Goal: Task Accomplishment & Management: Use online tool/utility

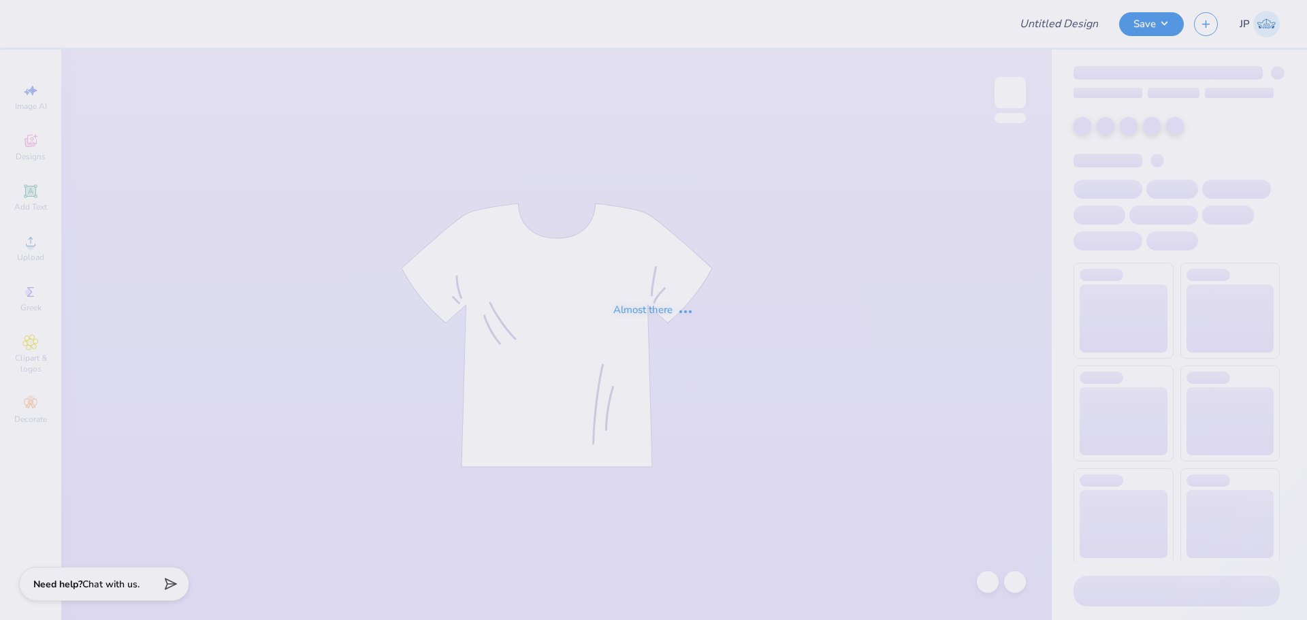
type input "Theta PR shirt"
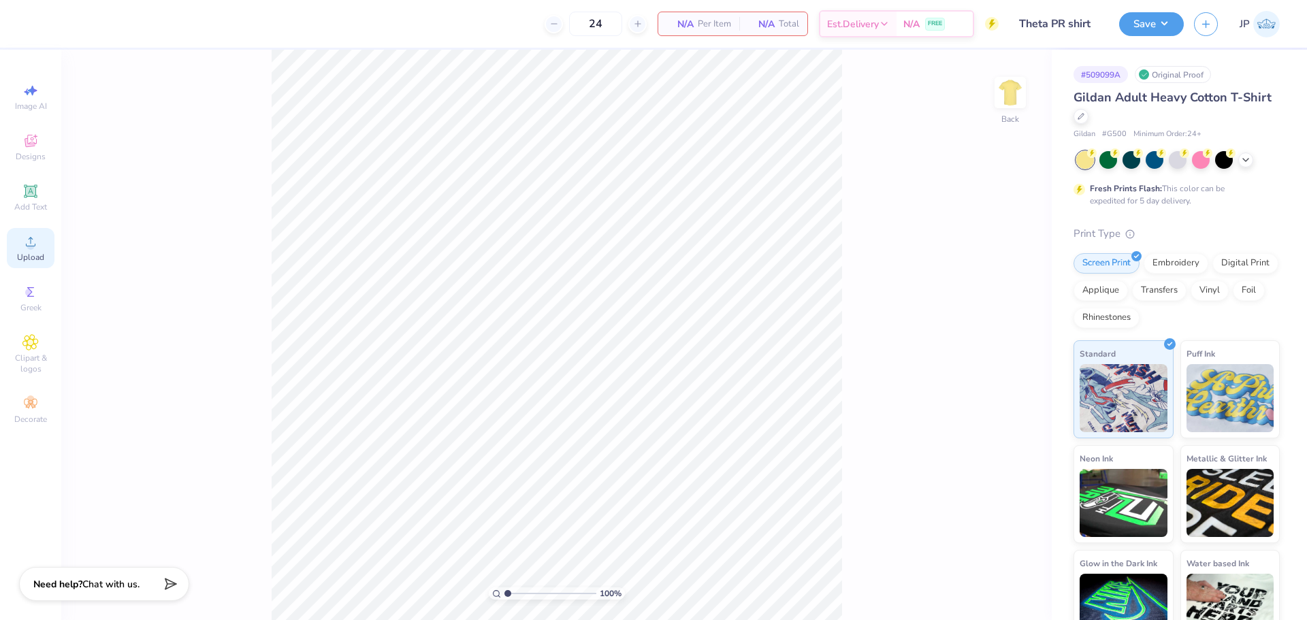
click at [27, 248] on icon at bounding box center [30, 242] width 16 height 16
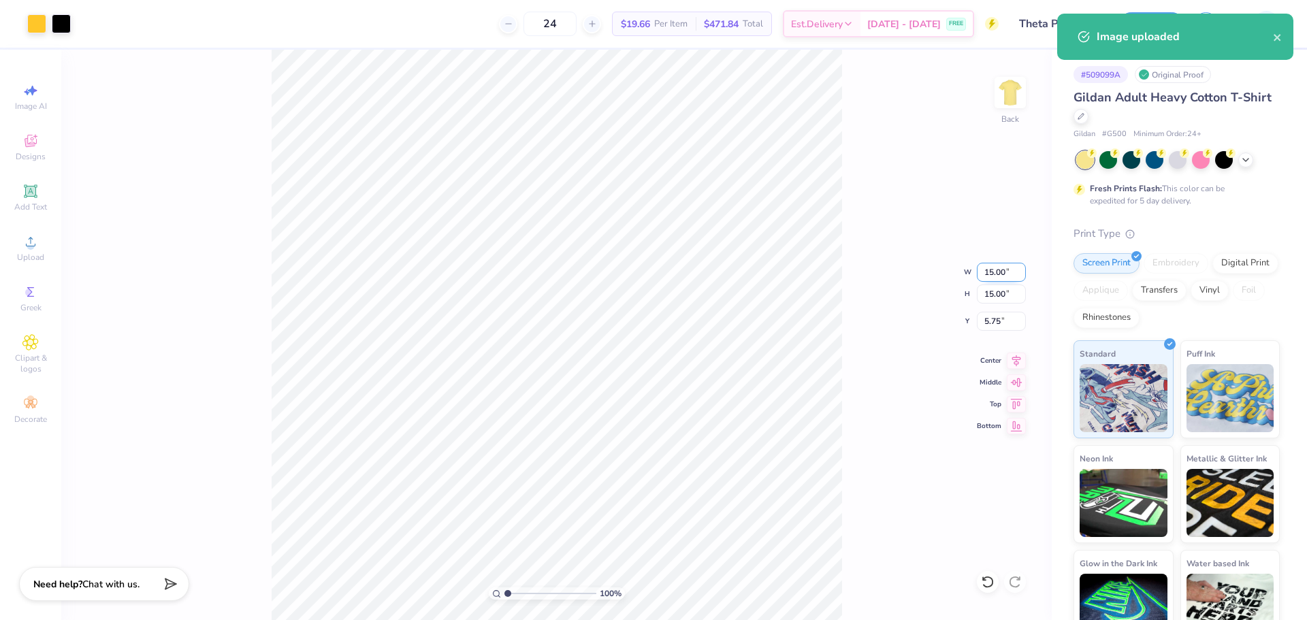
click at [989, 268] on input "15.00" at bounding box center [1001, 272] width 49 height 19
type input "3.50"
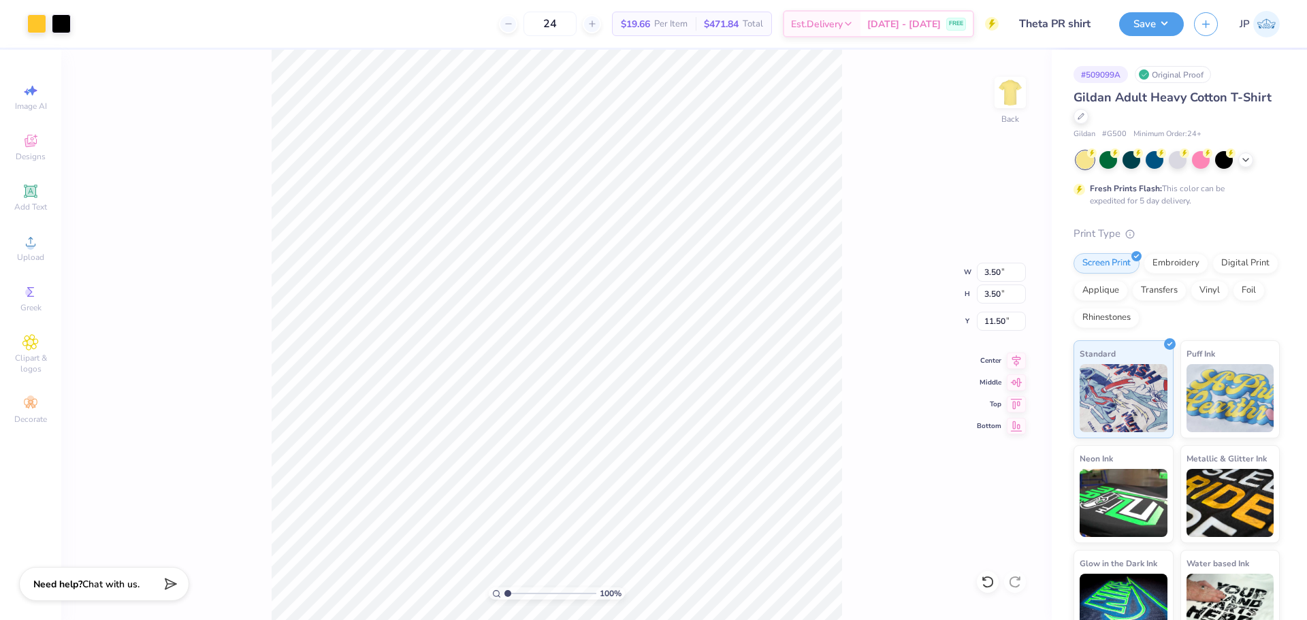
type input "3.59"
click at [997, 266] on input "3.50" at bounding box center [1001, 272] width 49 height 19
type input "3.00"
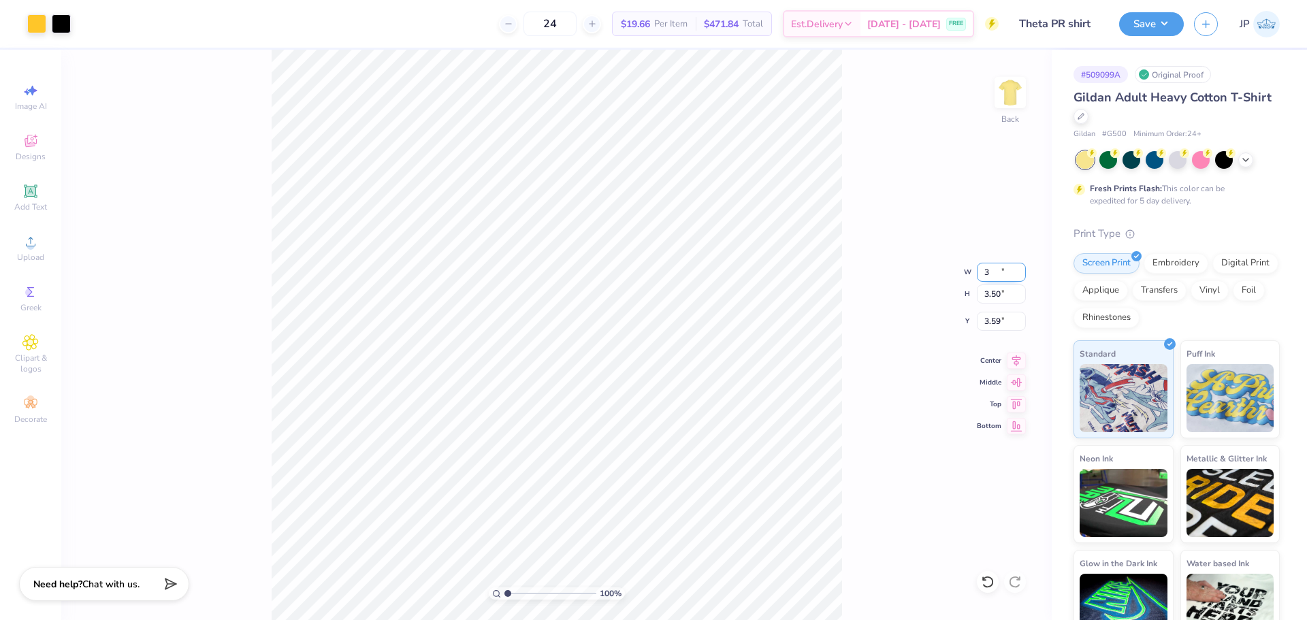
type input "3.00"
type input "3.84"
click at [1010, 325] on input "3.84" at bounding box center [1001, 321] width 49 height 19
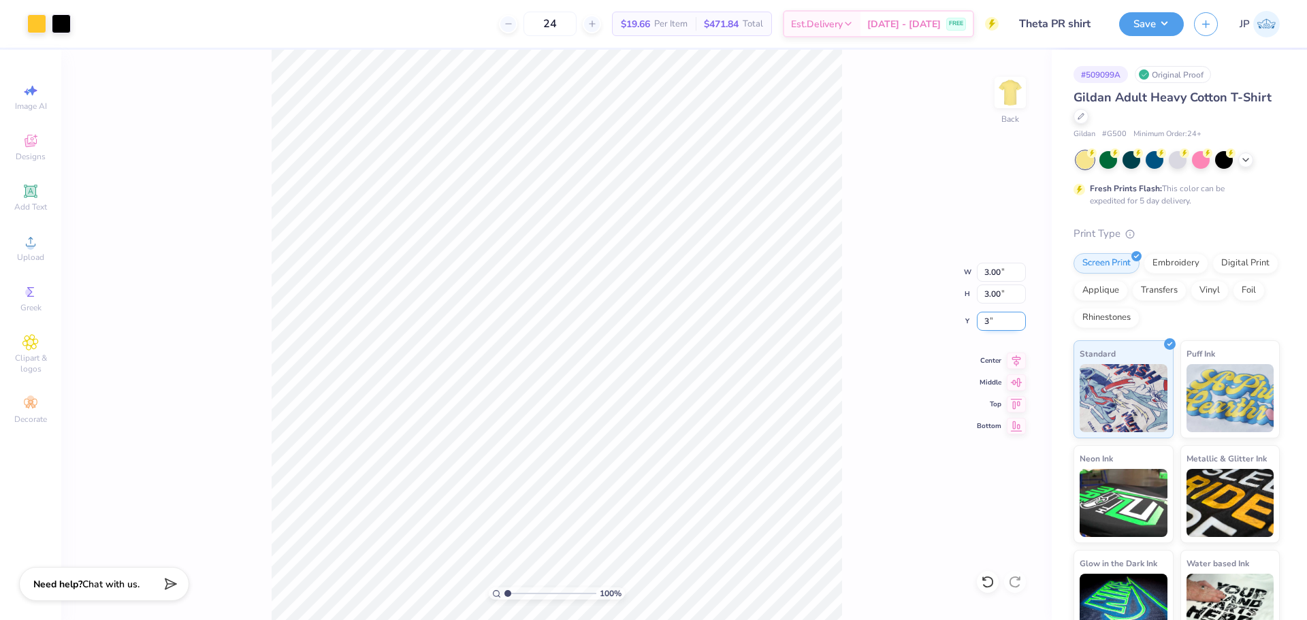
type input "3.00"
click at [1008, 98] on img at bounding box center [1010, 92] width 54 height 54
click at [31, 251] on div "Upload" at bounding box center [31, 248] width 48 height 40
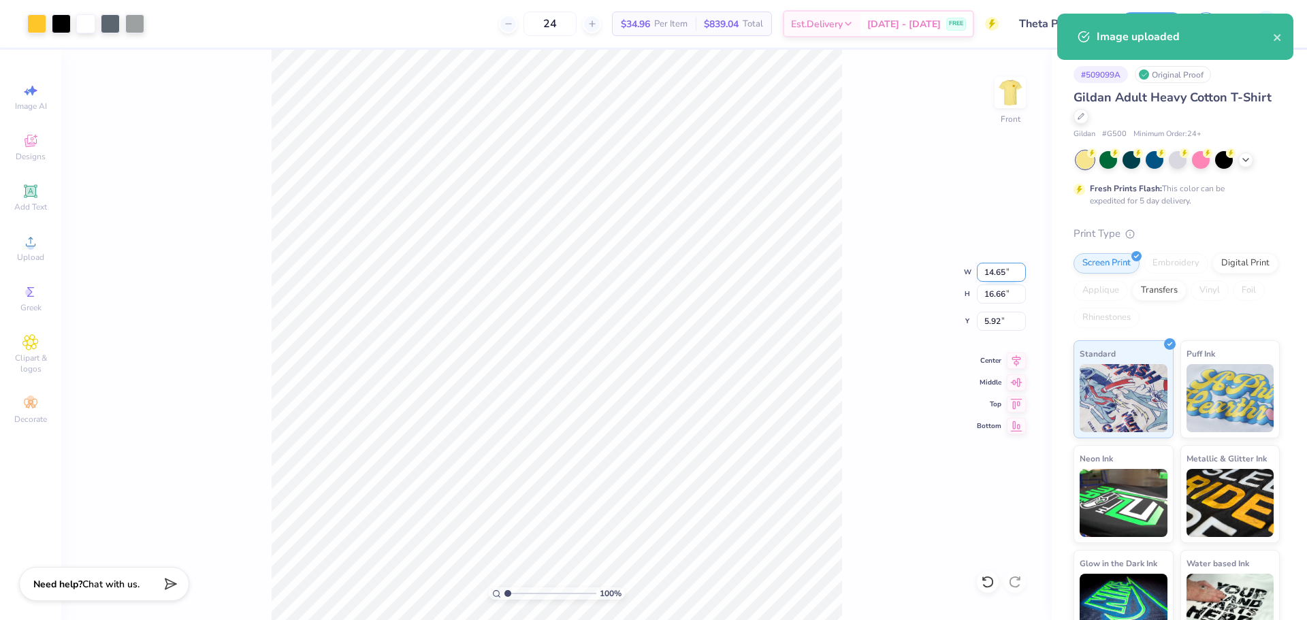
click at [984, 274] on input "14.65" at bounding box center [1001, 272] width 49 height 19
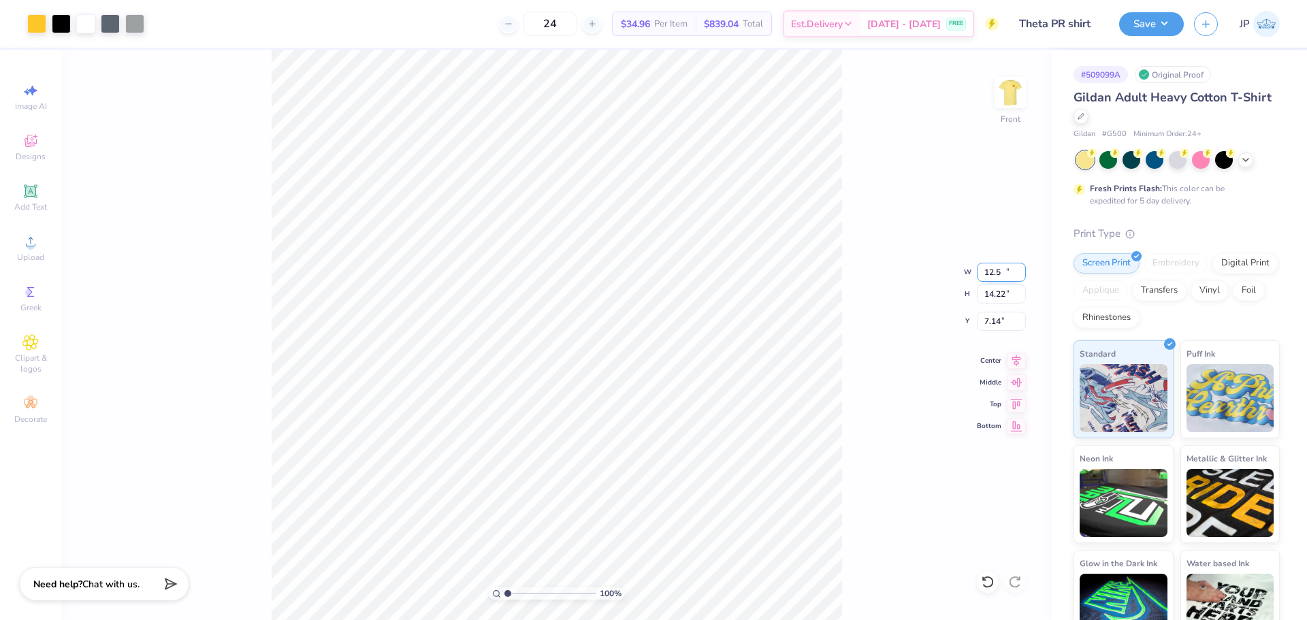
type input "12.50"
type input "14.22"
click at [978, 318] on input "7.14" at bounding box center [1001, 321] width 49 height 19
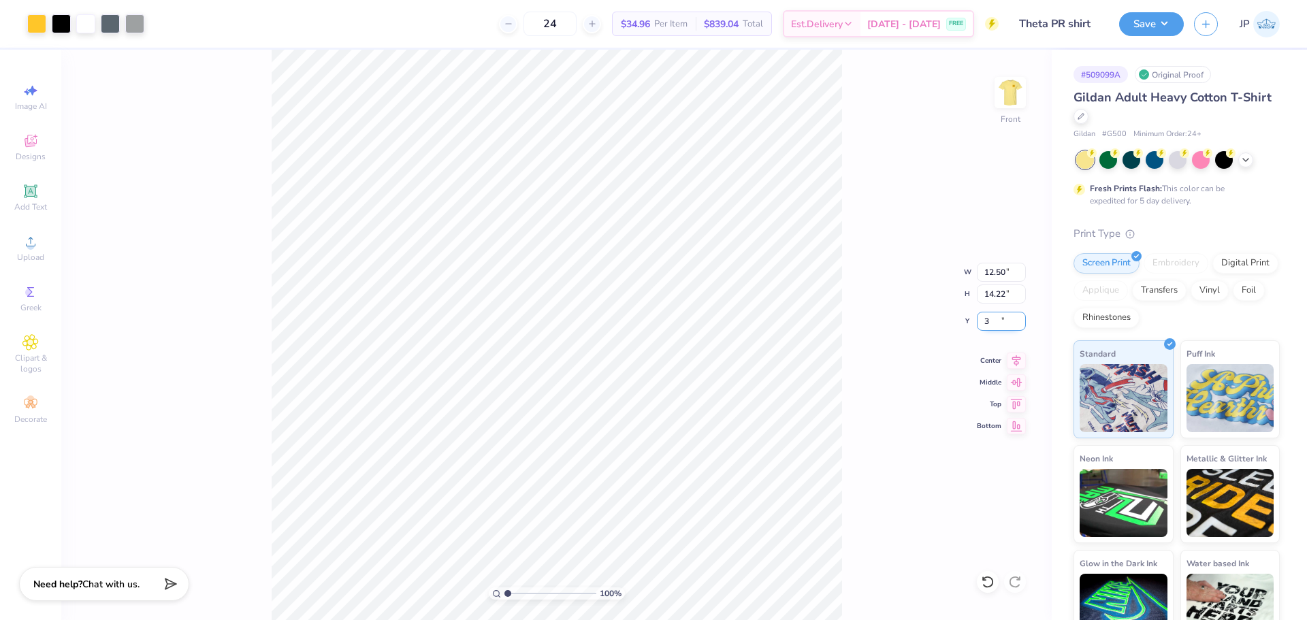
type input "3.00"
click at [993, 271] on input "12.50" at bounding box center [1001, 272] width 49 height 19
click at [991, 272] on input "12.50" at bounding box center [1001, 272] width 49 height 19
type input "12.00"
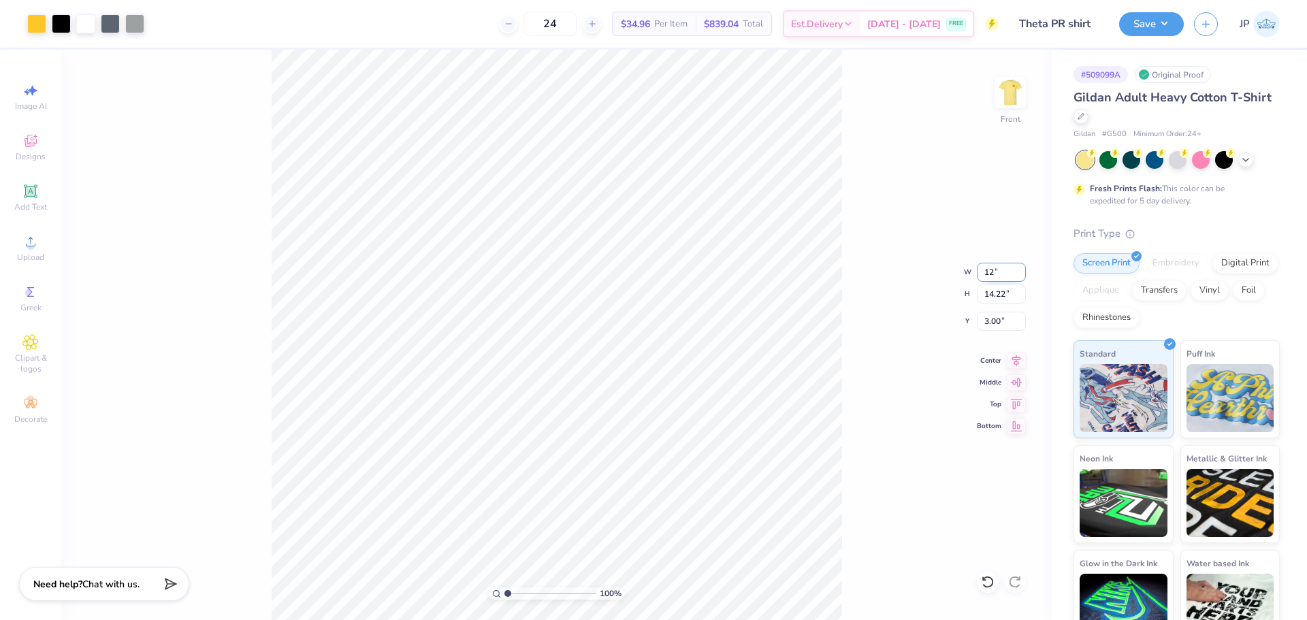
type input "13.65"
type input "3.28"
click at [987, 310] on div "100 % Front W 12.00 12.00 " H 13.65 13.65 " Y 3.28 3.28 " Center Middle Top Bot…" at bounding box center [556, 335] width 991 height 570
click at [987, 310] on div "100 % Front W 12.00 H 13.65 Y 3.28 Center Middle Top Bottom" at bounding box center [556, 335] width 991 height 570
click at [1000, 323] on input "3.28" at bounding box center [1001, 321] width 49 height 19
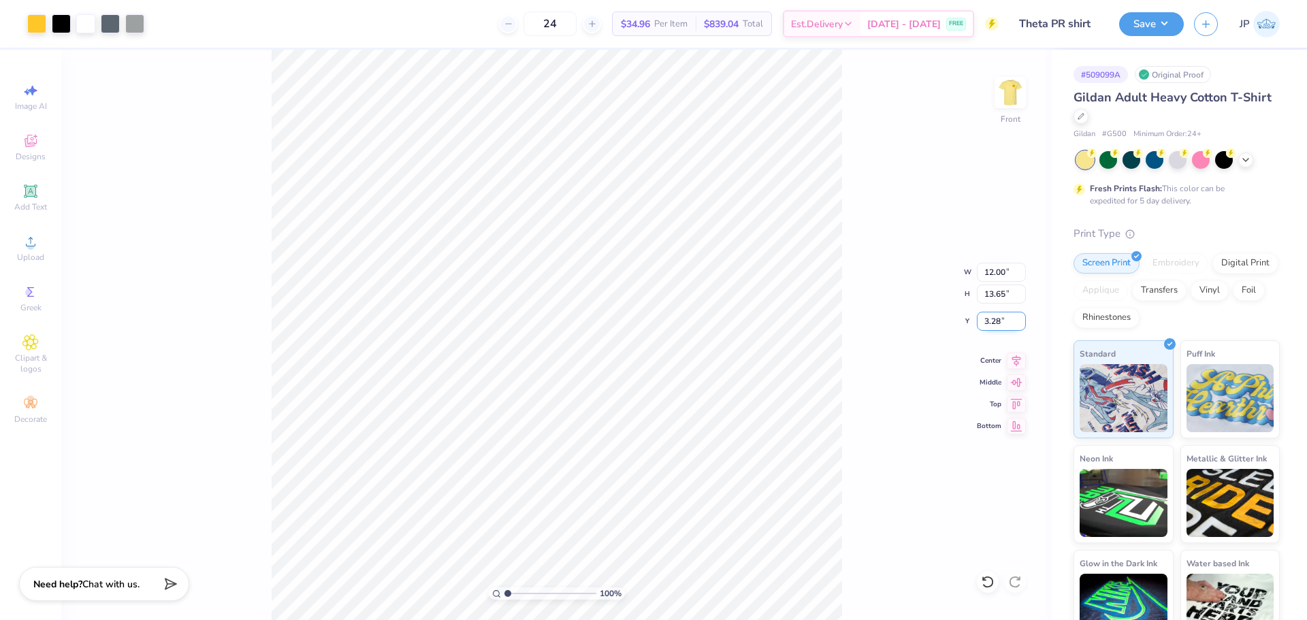
click at [1000, 323] on input "3.28" at bounding box center [1001, 321] width 49 height 19
type input "3.00"
click at [1009, 84] on img at bounding box center [1010, 92] width 54 height 54
click at [1009, 84] on img at bounding box center [1010, 92] width 27 height 27
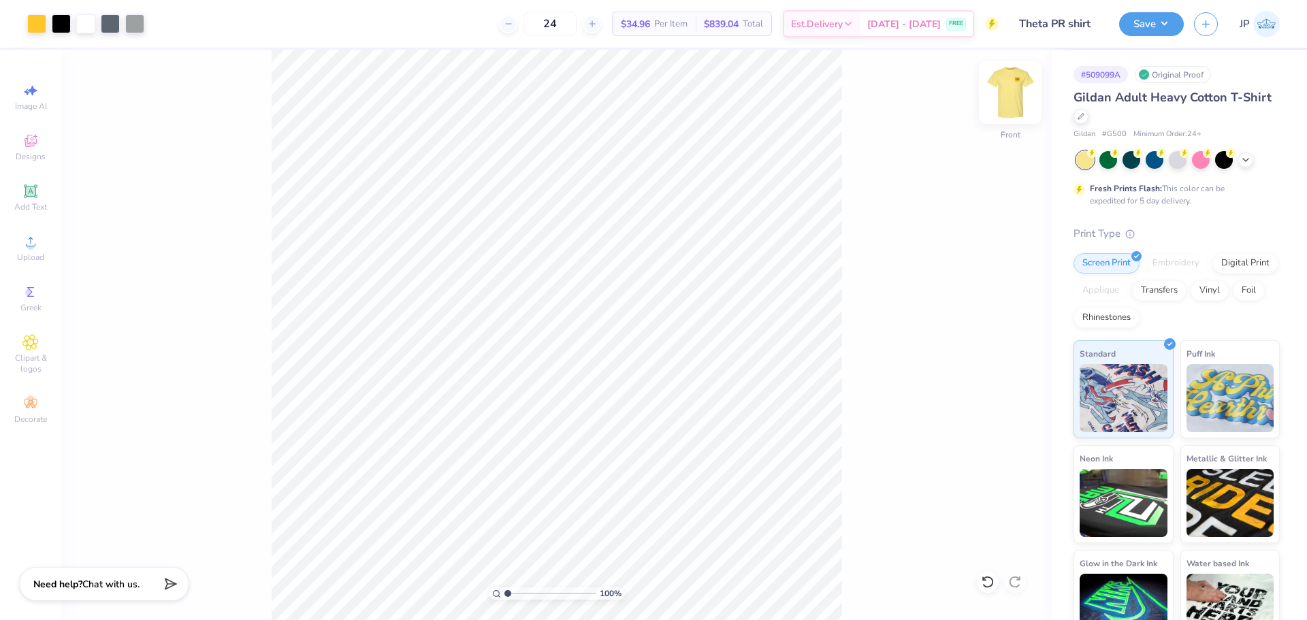
click at [1005, 117] on img at bounding box center [1010, 92] width 54 height 54
click at [1005, 106] on img at bounding box center [1010, 92] width 27 height 27
click at [1157, 29] on button "Save" at bounding box center [1151, 22] width 65 height 24
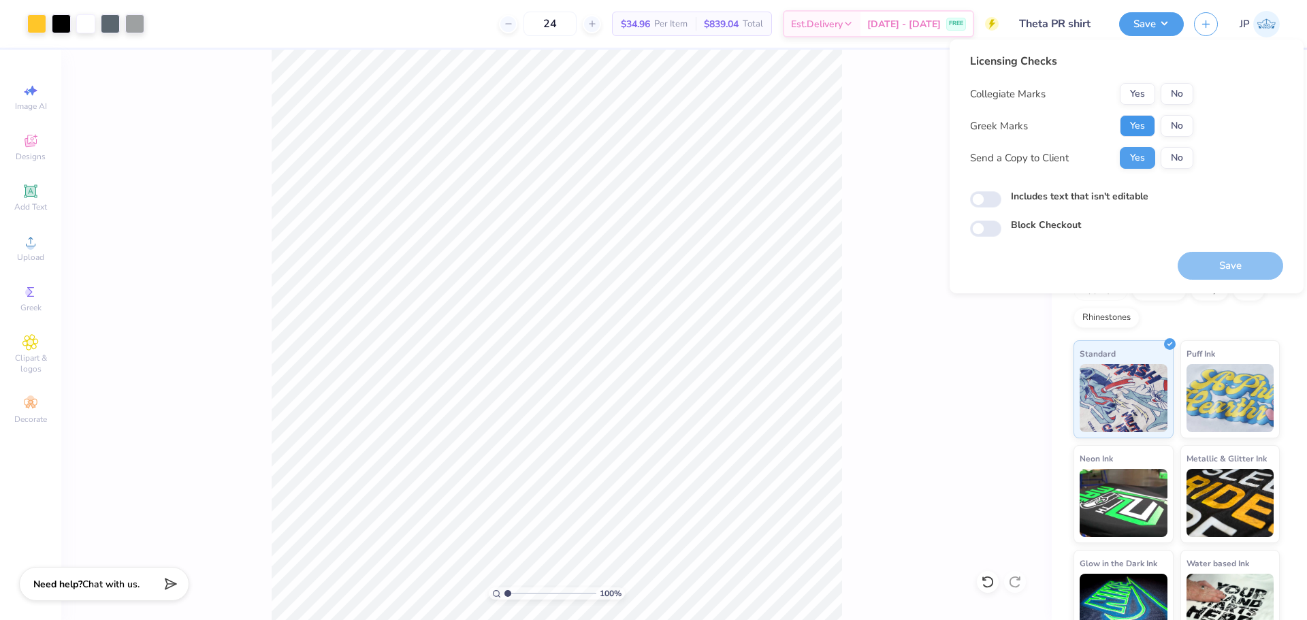
click at [1136, 121] on button "Yes" at bounding box center [1137, 126] width 35 height 22
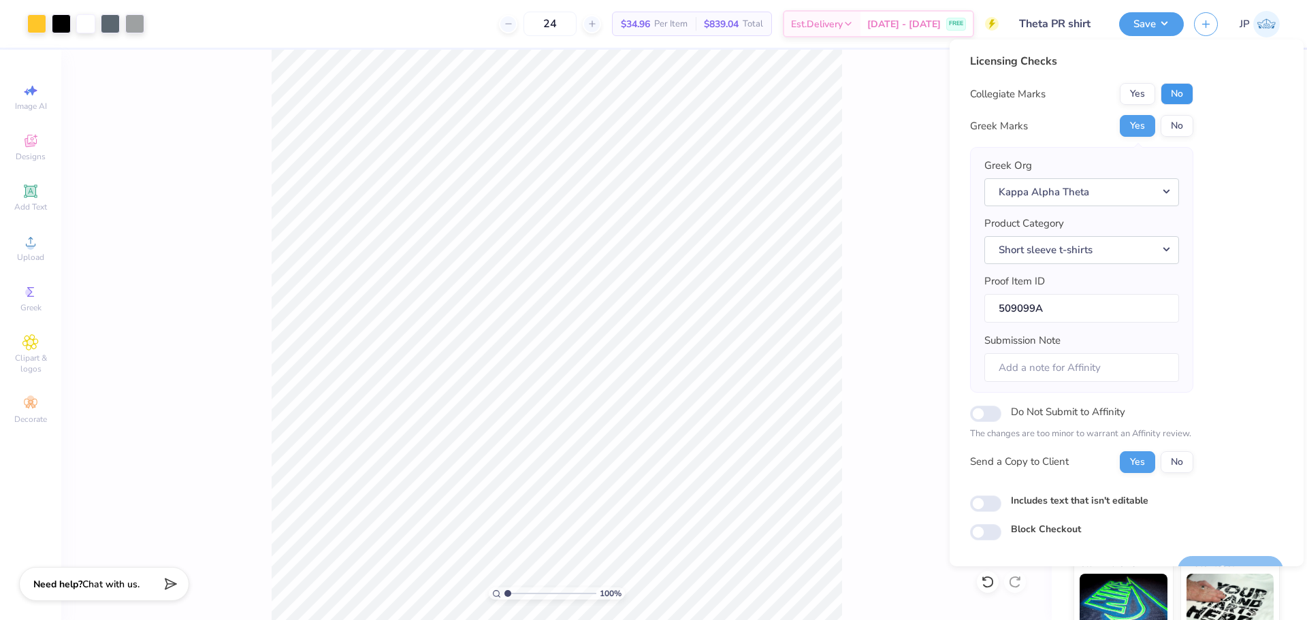
drag, startPoint x: 1163, startPoint y: 110, endPoint x: 1190, endPoint y: 94, distance: 30.8
click at [1190, 94] on button "No" at bounding box center [1177, 94] width 33 height 22
click at [1244, 562] on button "Save" at bounding box center [1231, 570] width 106 height 28
